Goal: Information Seeking & Learning: Check status

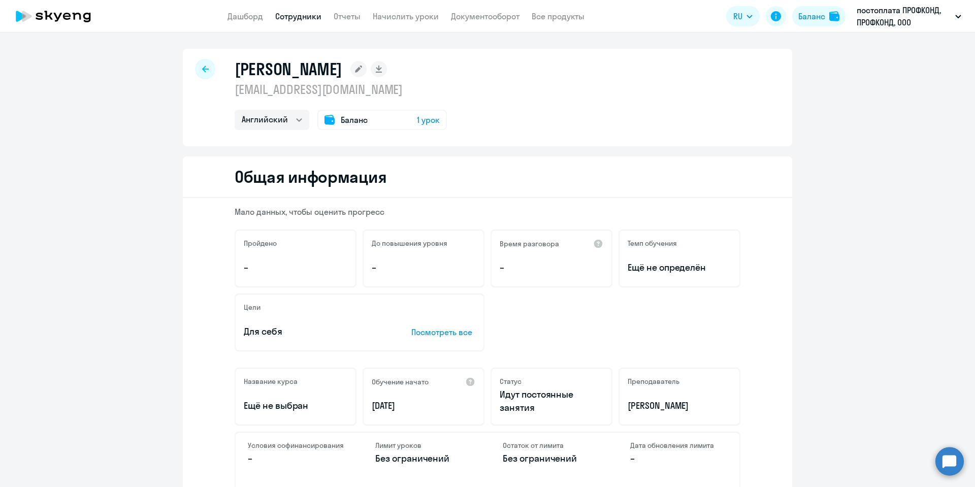
select select "english"
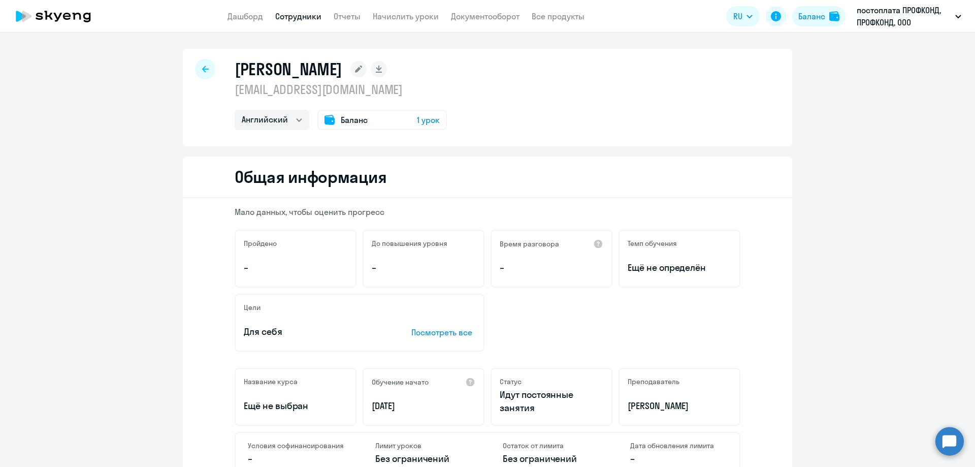
select select "english"
click at [246, 19] on link "Дашборд" at bounding box center [245, 16] width 36 height 10
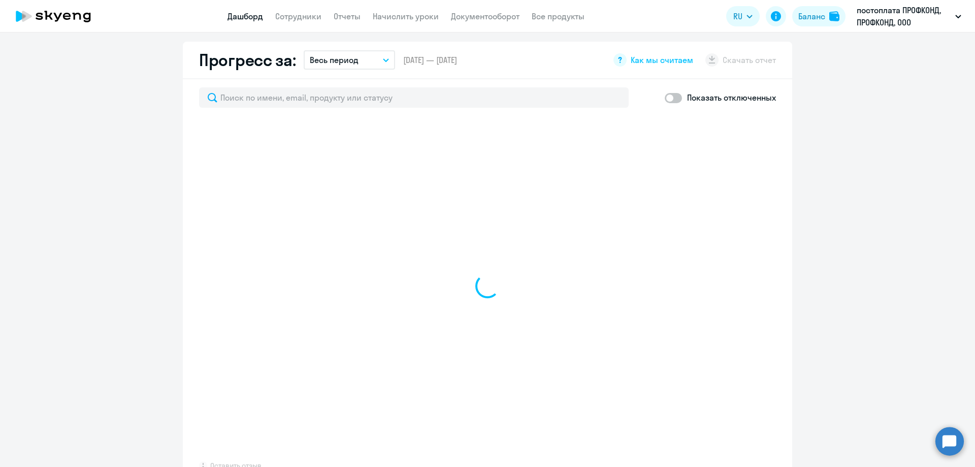
scroll to position [558, 0]
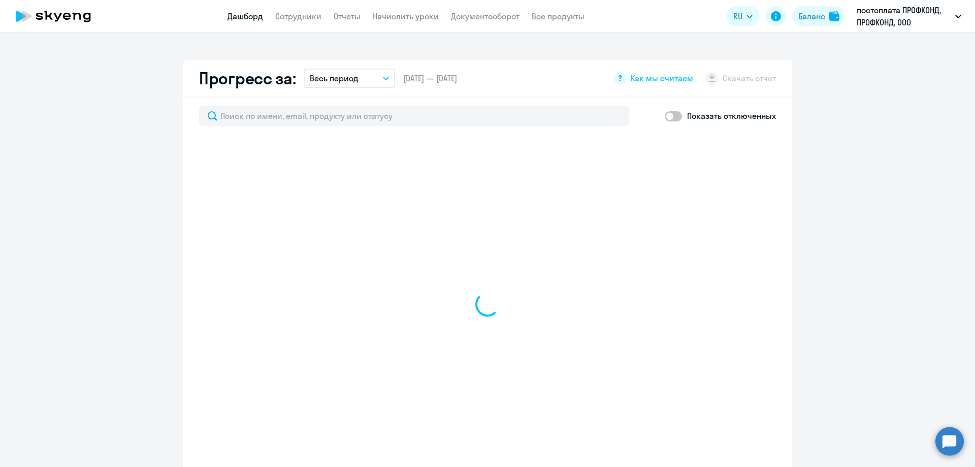
select select "30"
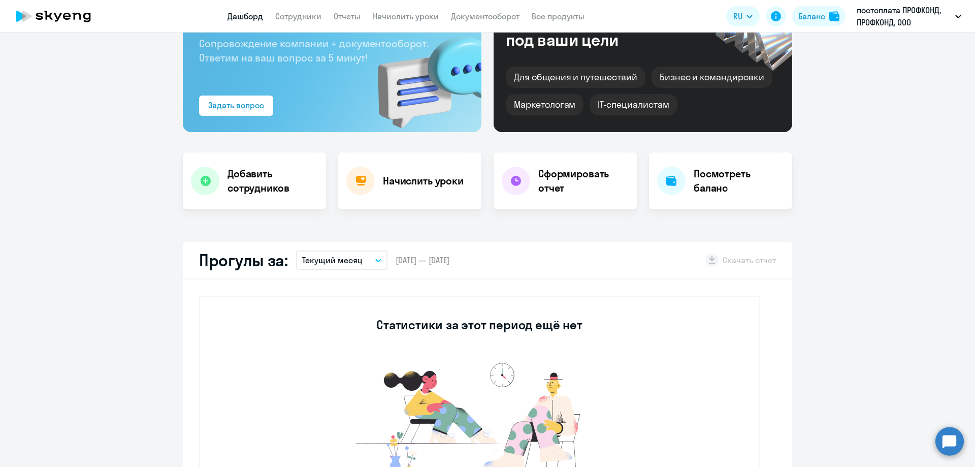
scroll to position [0, 0]
